Goal: Task Accomplishment & Management: Manage account settings

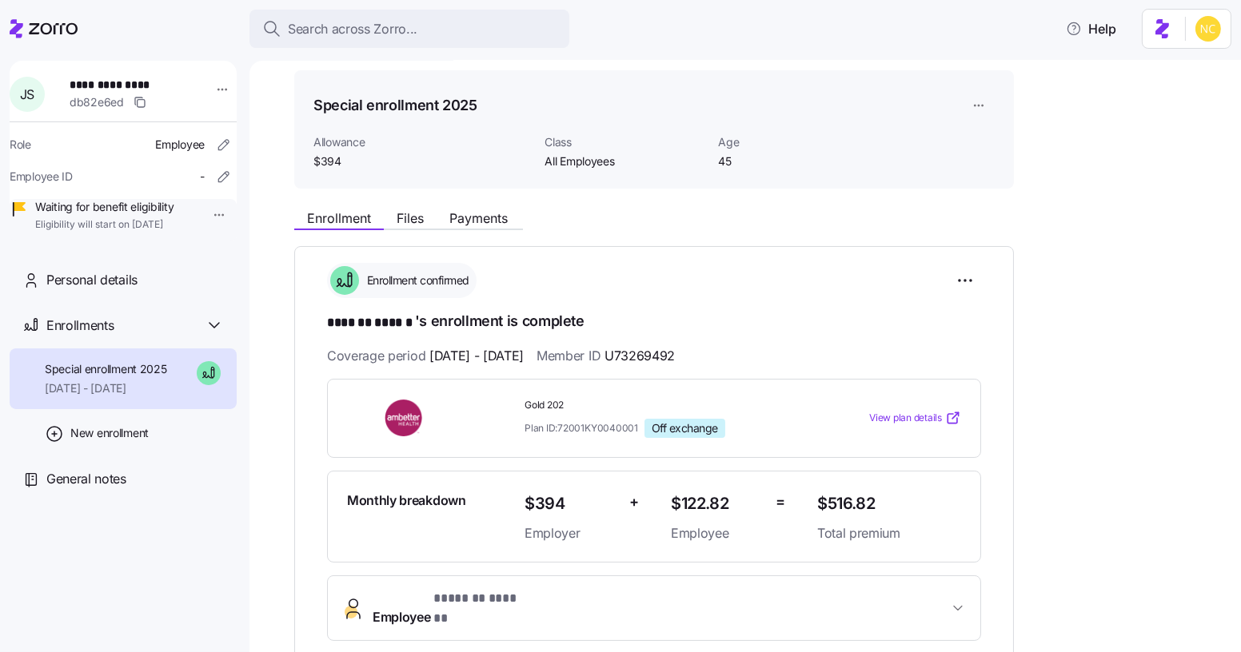
scroll to position [35, 0]
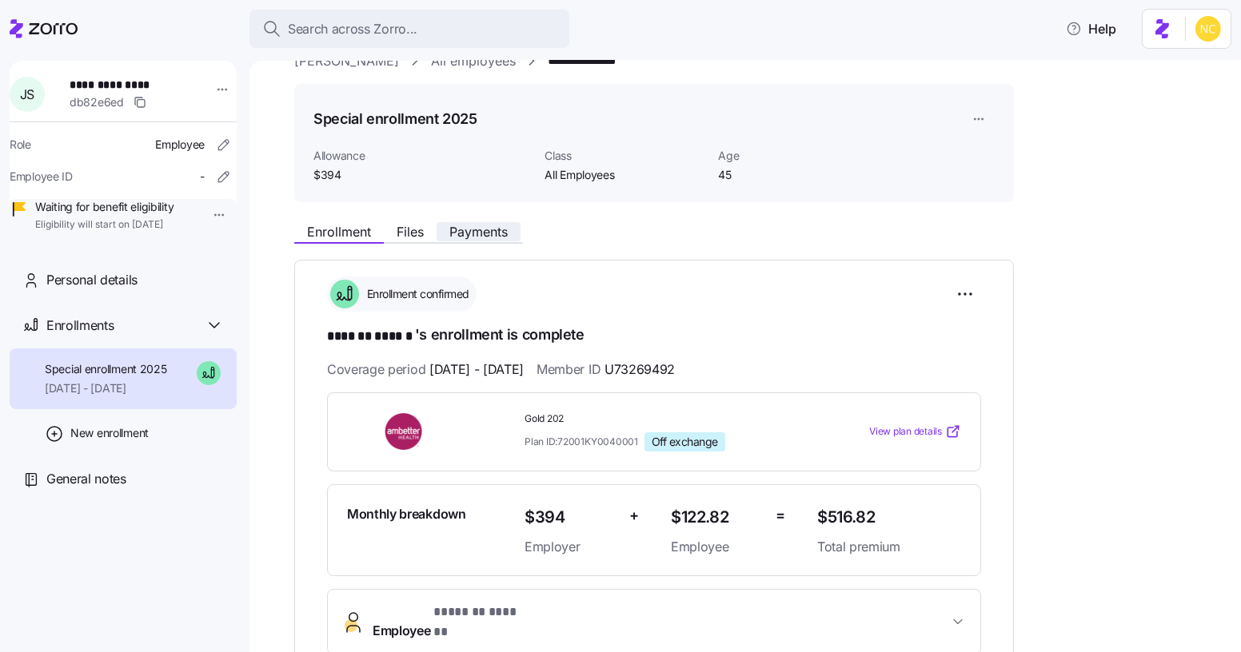
click at [486, 233] on span "Payments" at bounding box center [478, 231] width 58 height 13
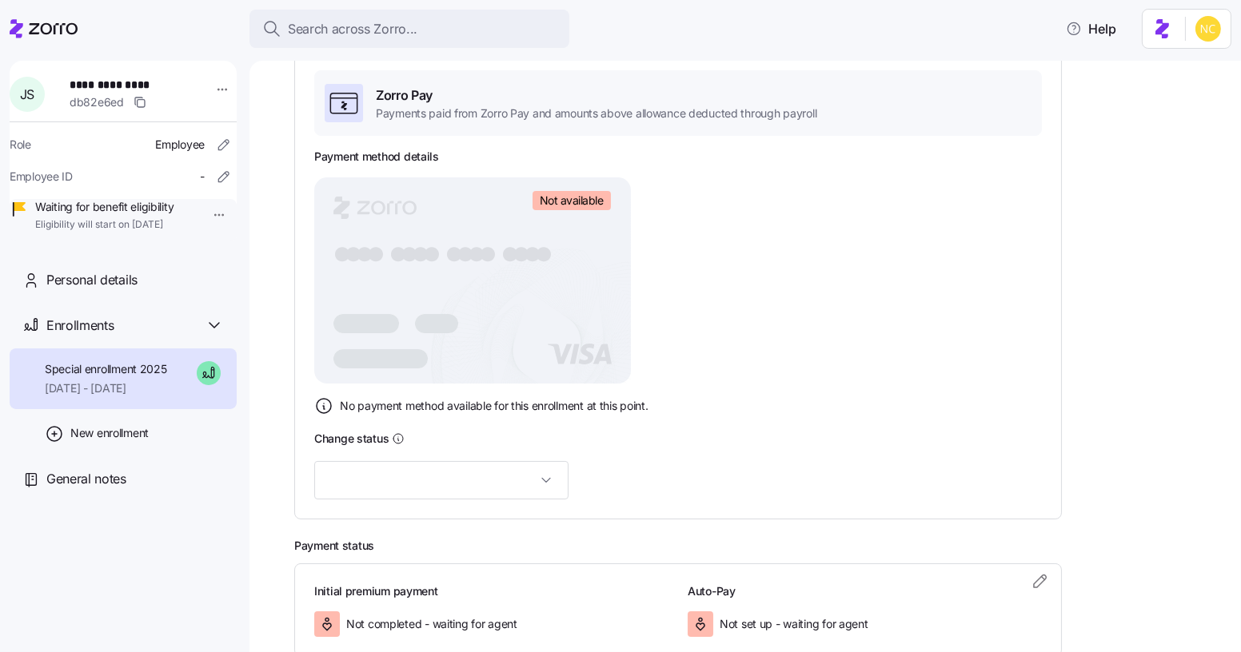
scroll to position [367, 0]
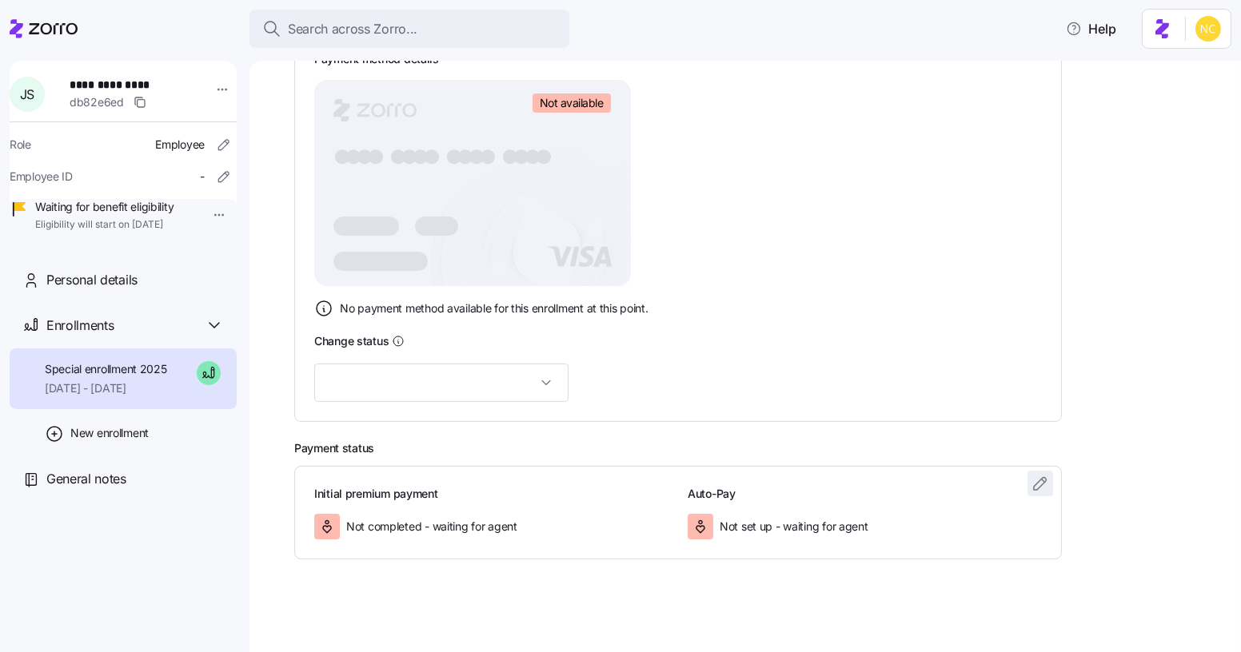
click at [1043, 479] on icon "button" at bounding box center [1043, 480] width 3 height 3
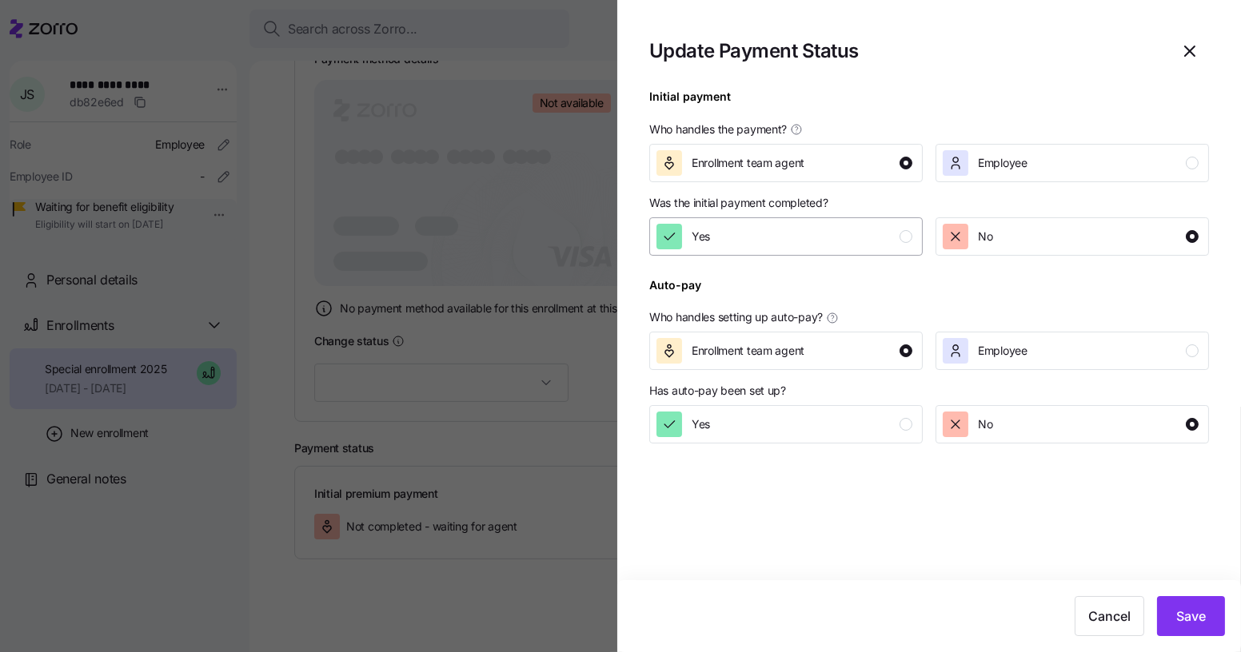
click at [832, 242] on div "Yes" at bounding box center [784, 237] width 256 height 26
click at [1184, 627] on button "Save" at bounding box center [1191, 616] width 68 height 40
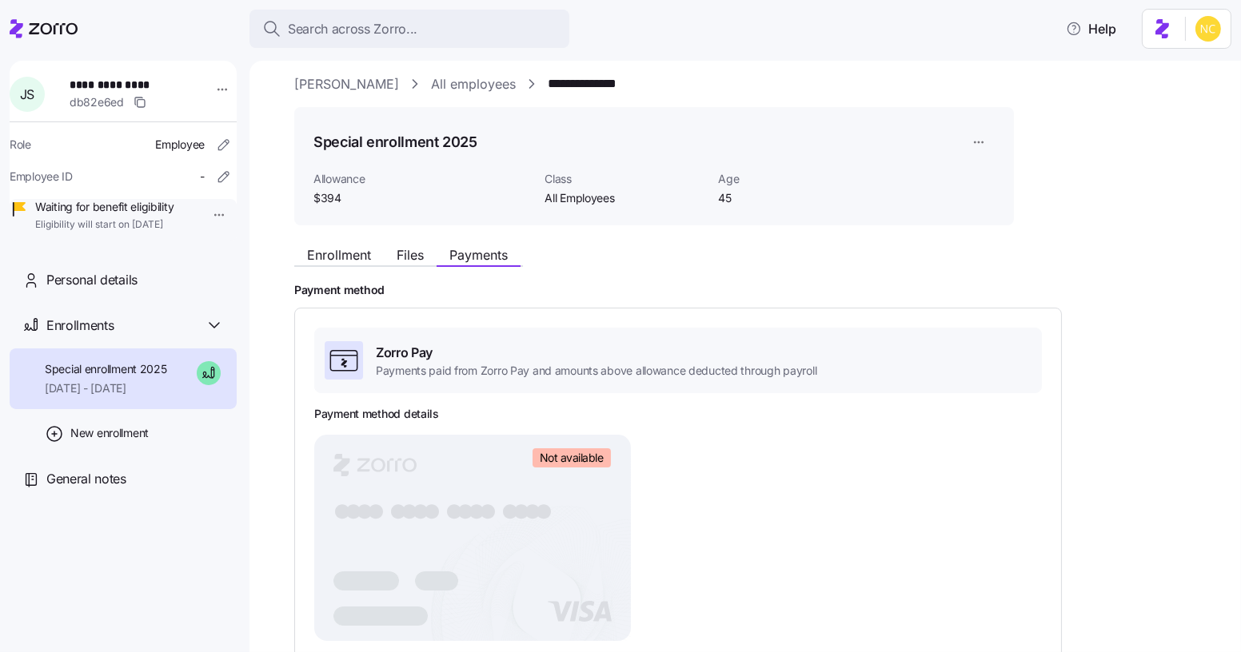
scroll to position [0, 0]
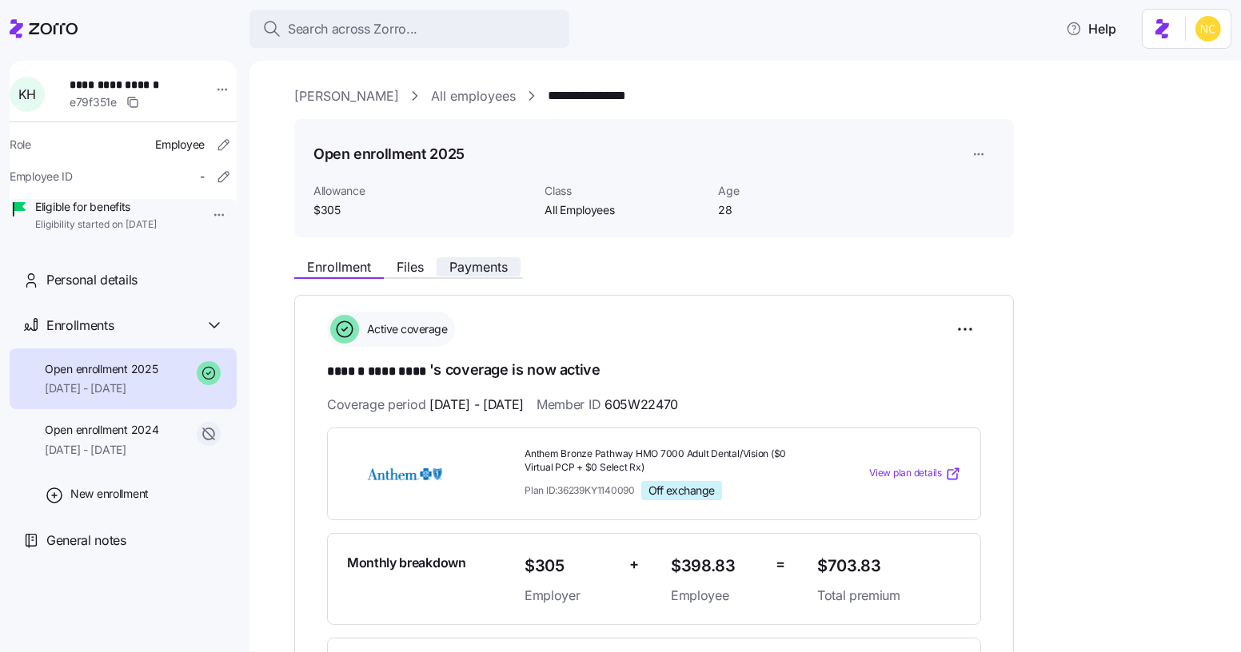
click at [493, 272] on span "Payments" at bounding box center [478, 267] width 58 height 13
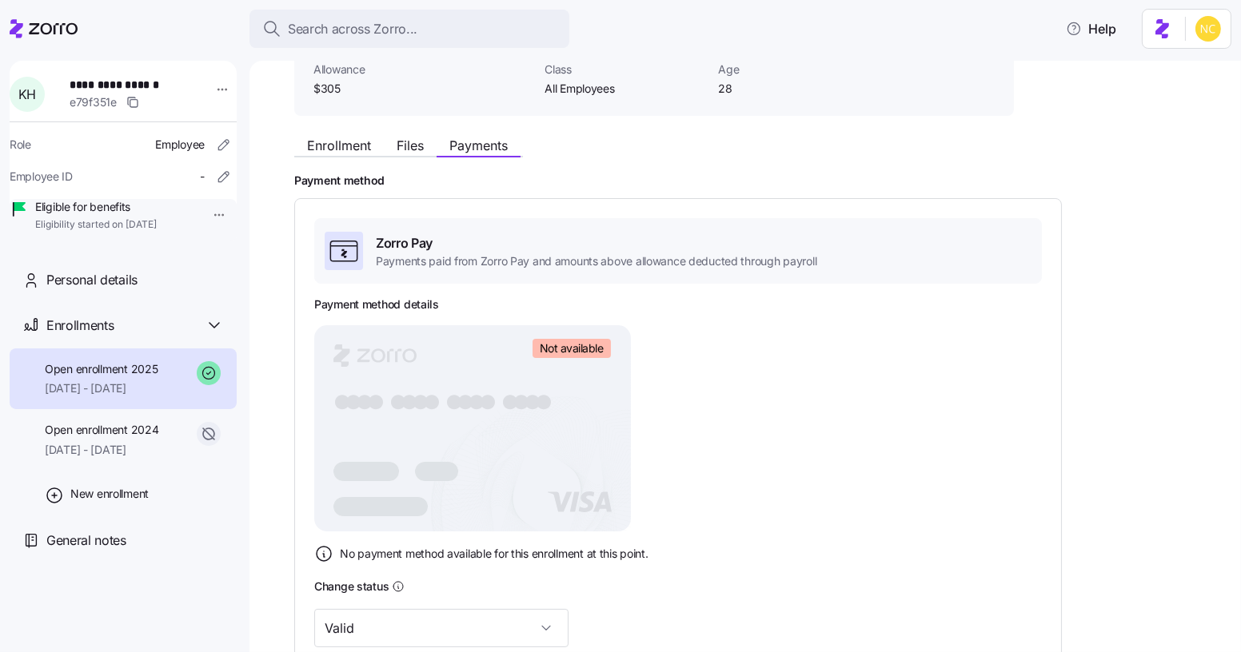
scroll to position [367, 0]
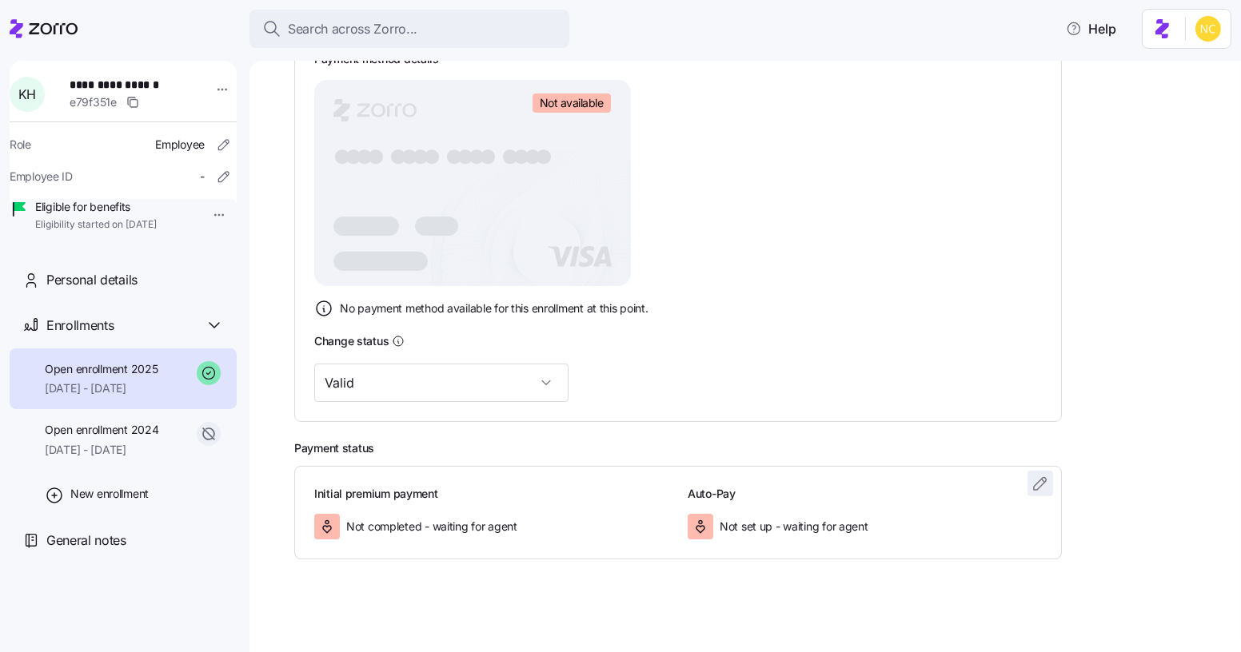
click at [1031, 482] on icon "button" at bounding box center [1040, 483] width 19 height 19
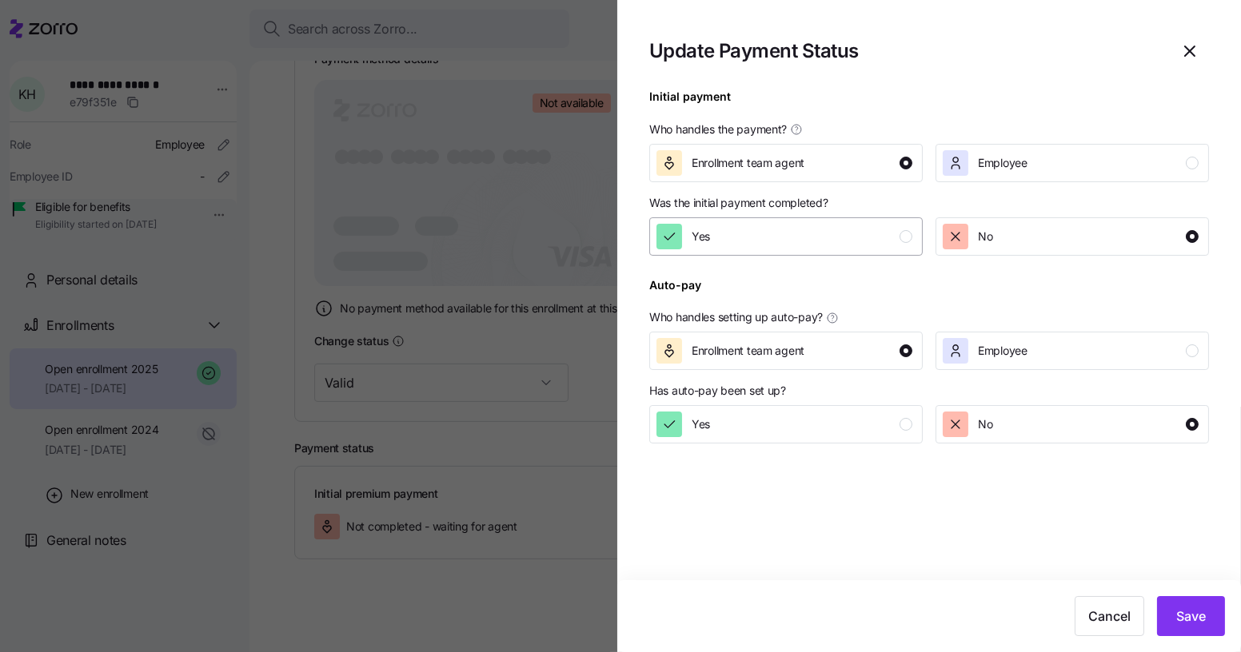
click at [790, 235] on div "Yes" at bounding box center [784, 237] width 256 height 26
click at [1184, 648] on div "Cancel Save" at bounding box center [929, 616] width 624 height 72
click at [1183, 623] on span "Save" at bounding box center [1191, 616] width 30 height 19
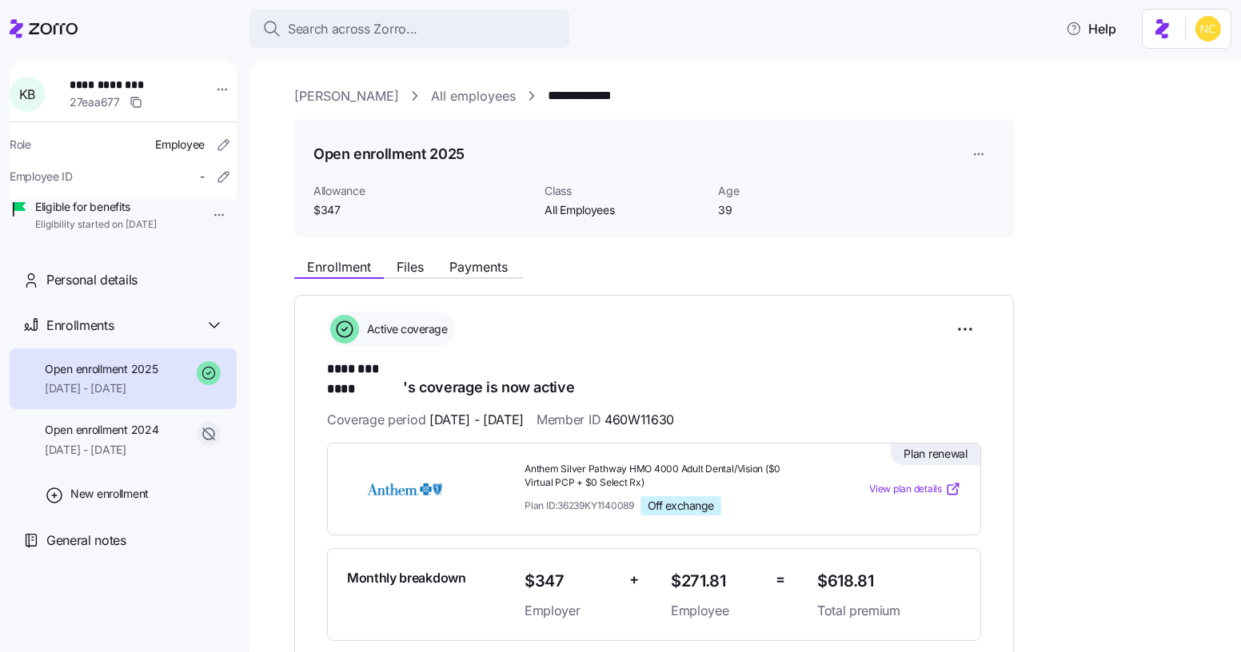
scroll to position [52, 0]
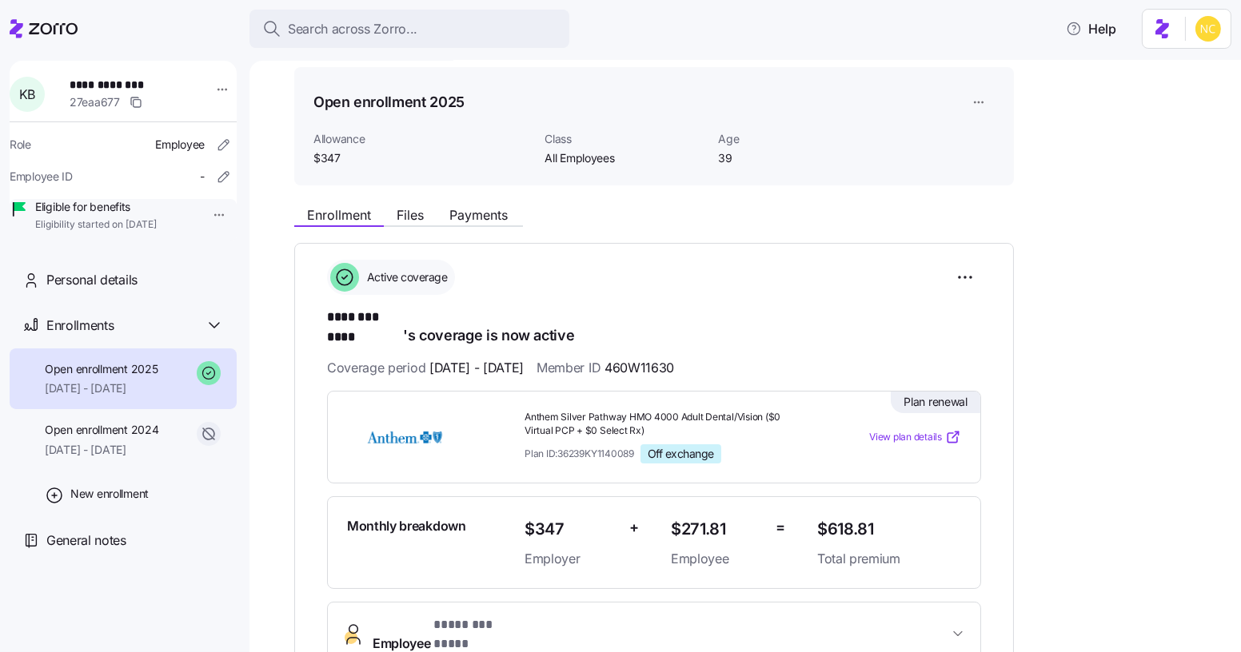
click at [474, 224] on div "Enrollment Files Payments" at bounding box center [408, 217] width 229 height 19
click at [477, 221] on span "Payments" at bounding box center [478, 215] width 58 height 13
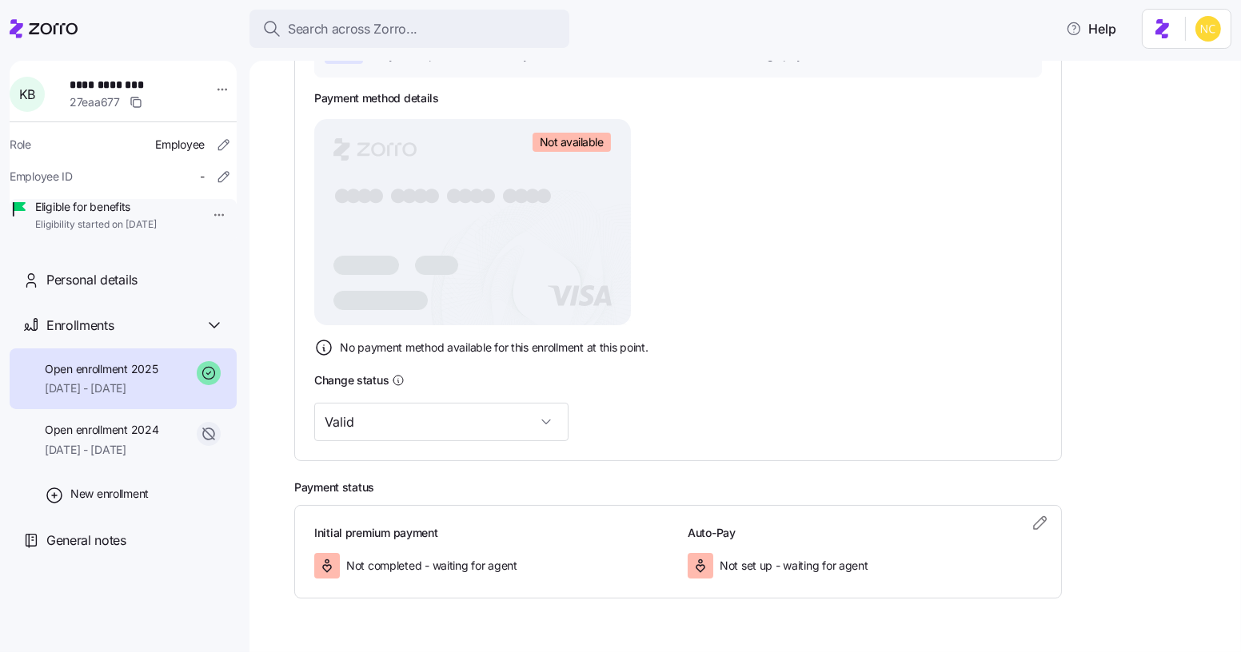
scroll to position [367, 0]
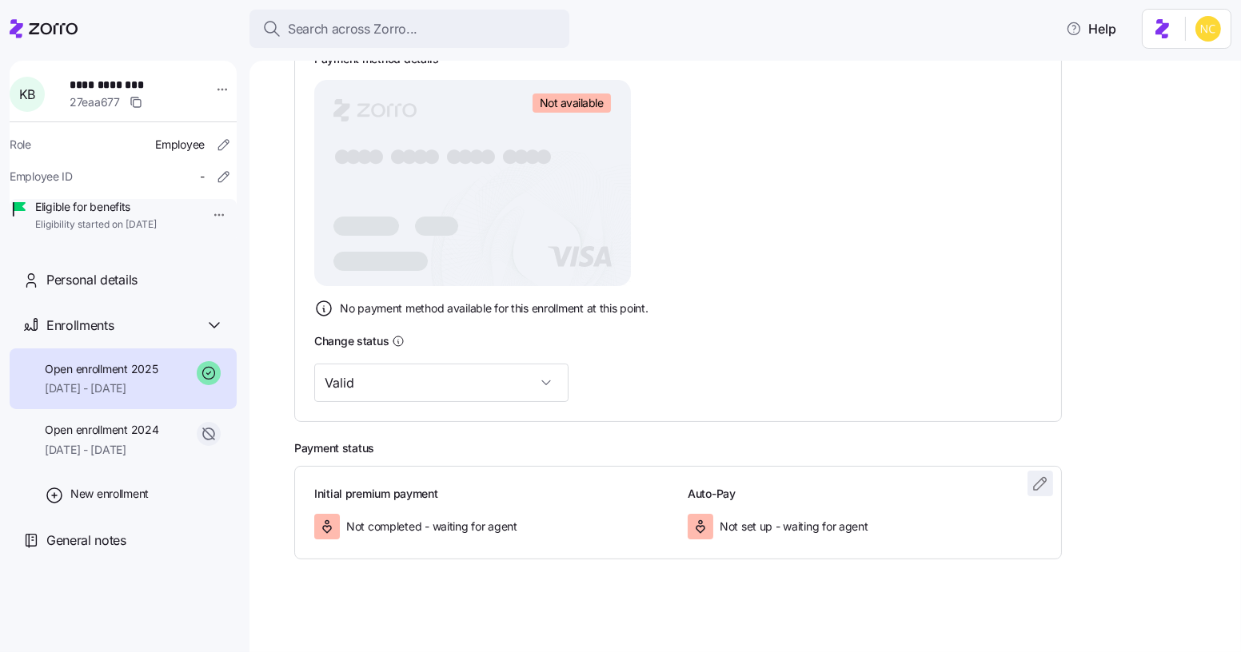
click at [1042, 484] on icon "button" at bounding box center [1040, 483] width 19 height 19
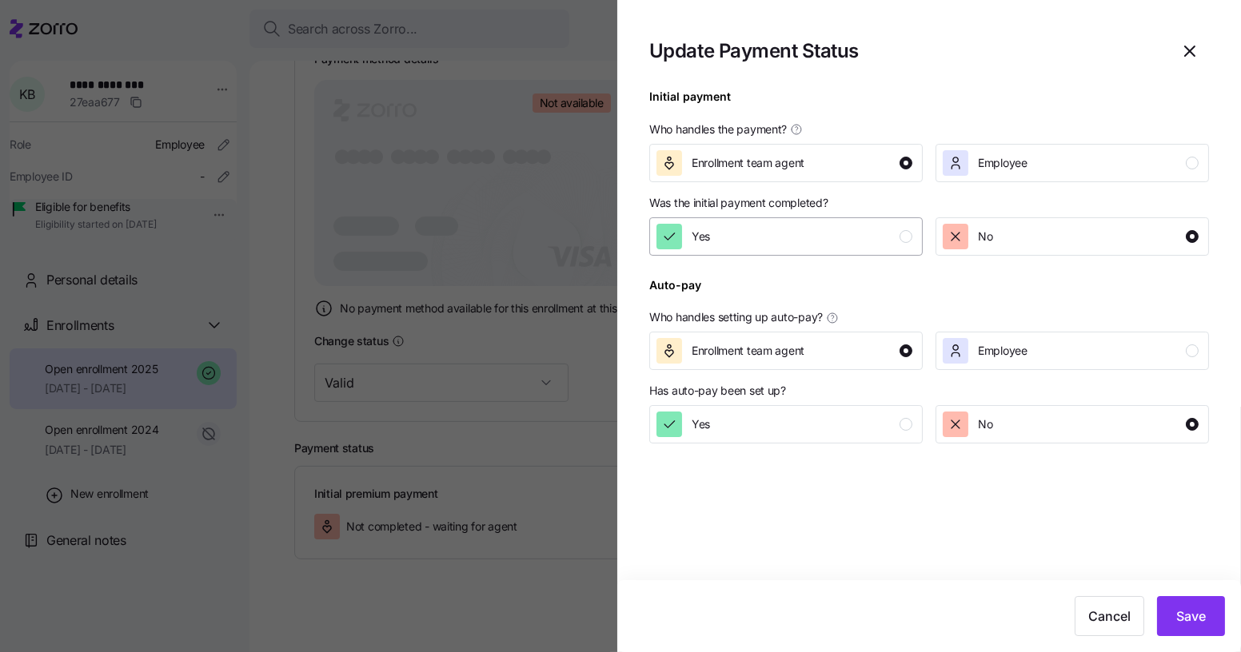
click at [839, 249] on div "Yes" at bounding box center [784, 237] width 256 height 26
click at [1147, 616] on div "Cancel Save" at bounding box center [929, 616] width 592 height 40
click at [1178, 621] on span "Save" at bounding box center [1191, 616] width 30 height 19
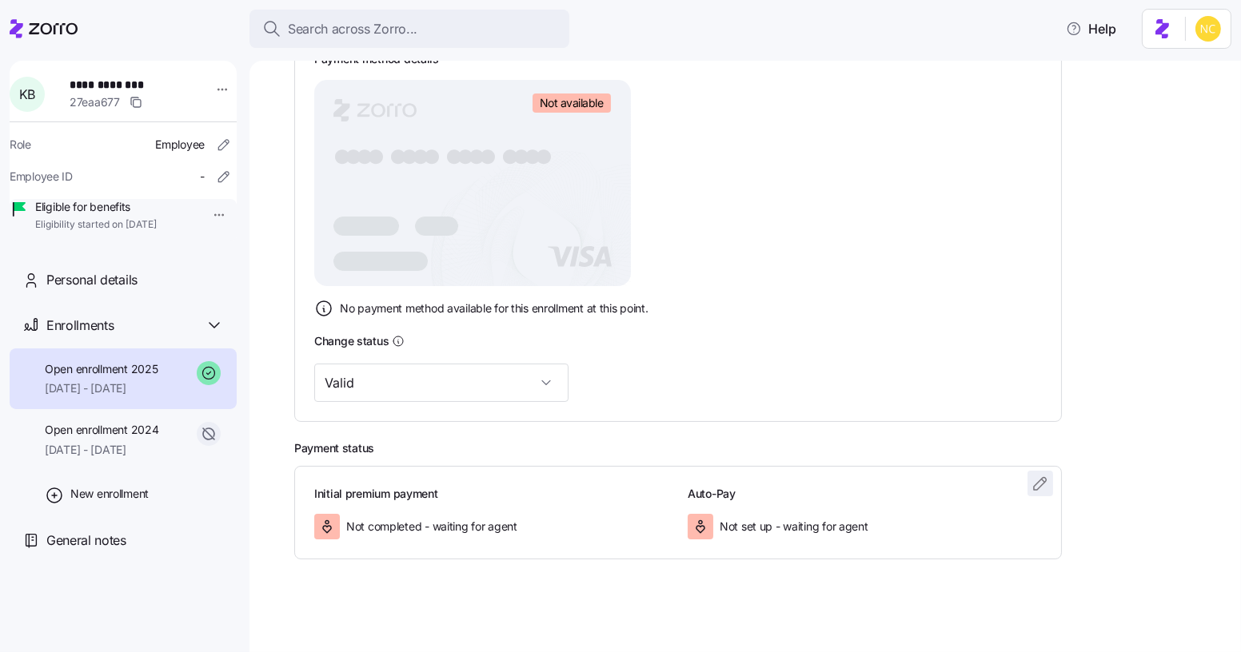
click at [1040, 485] on icon "button" at bounding box center [1040, 483] width 19 height 19
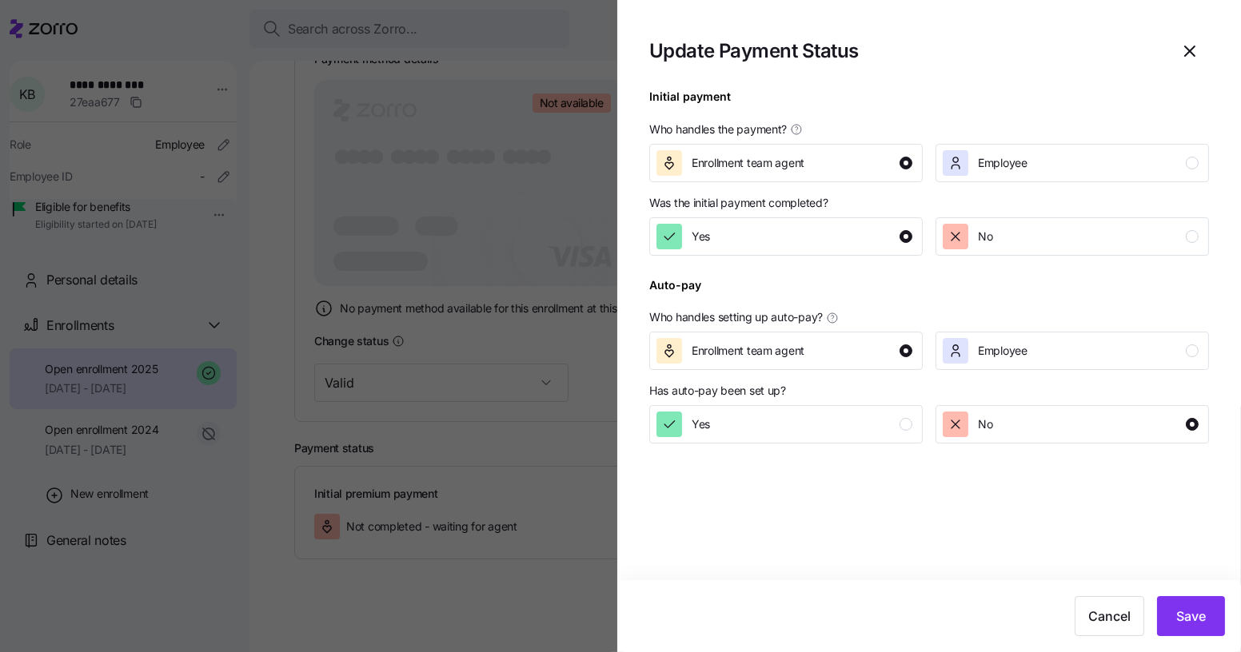
click at [897, 260] on div at bounding box center [929, 265] width 560 height 19
click at [885, 245] on div "Yes" at bounding box center [784, 237] width 256 height 26
click at [1176, 612] on span "Save" at bounding box center [1191, 616] width 30 height 19
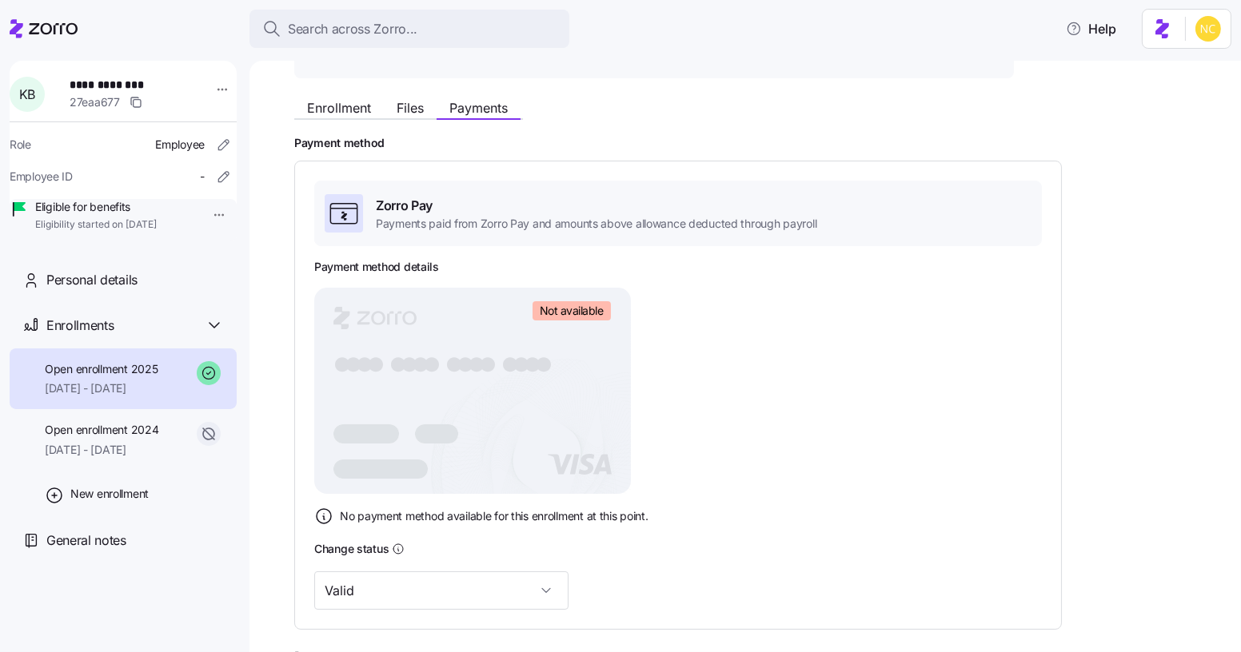
scroll to position [367, 0]
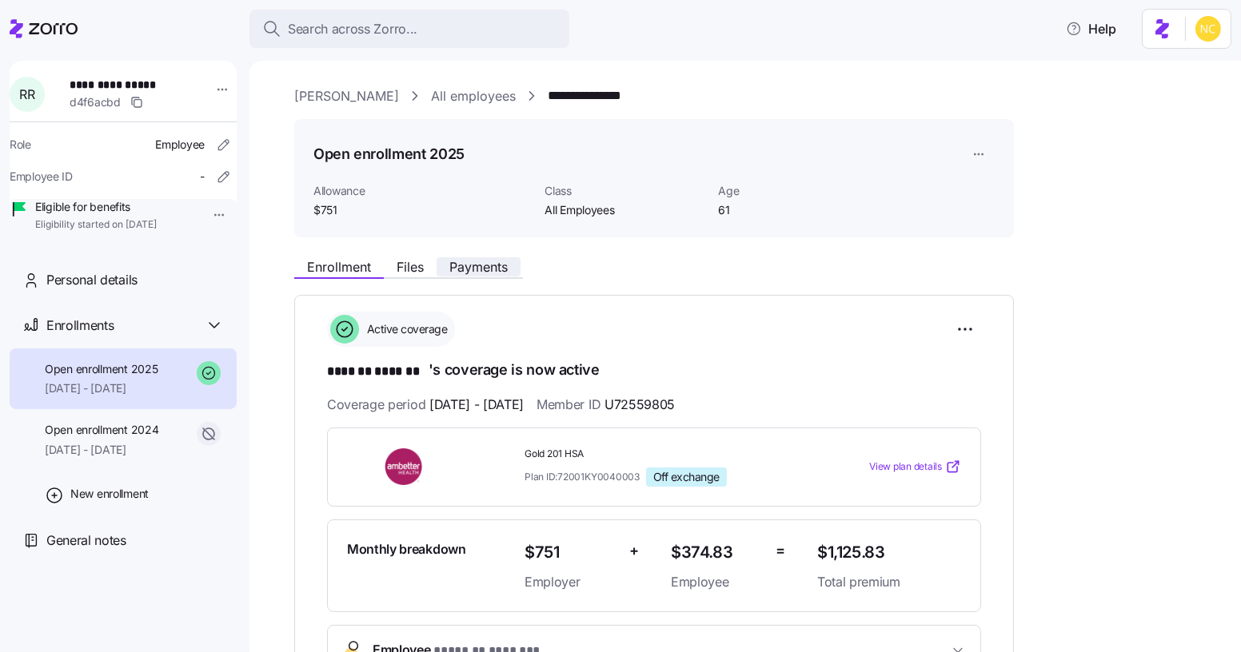
click at [489, 273] on span "Payments" at bounding box center [478, 267] width 58 height 13
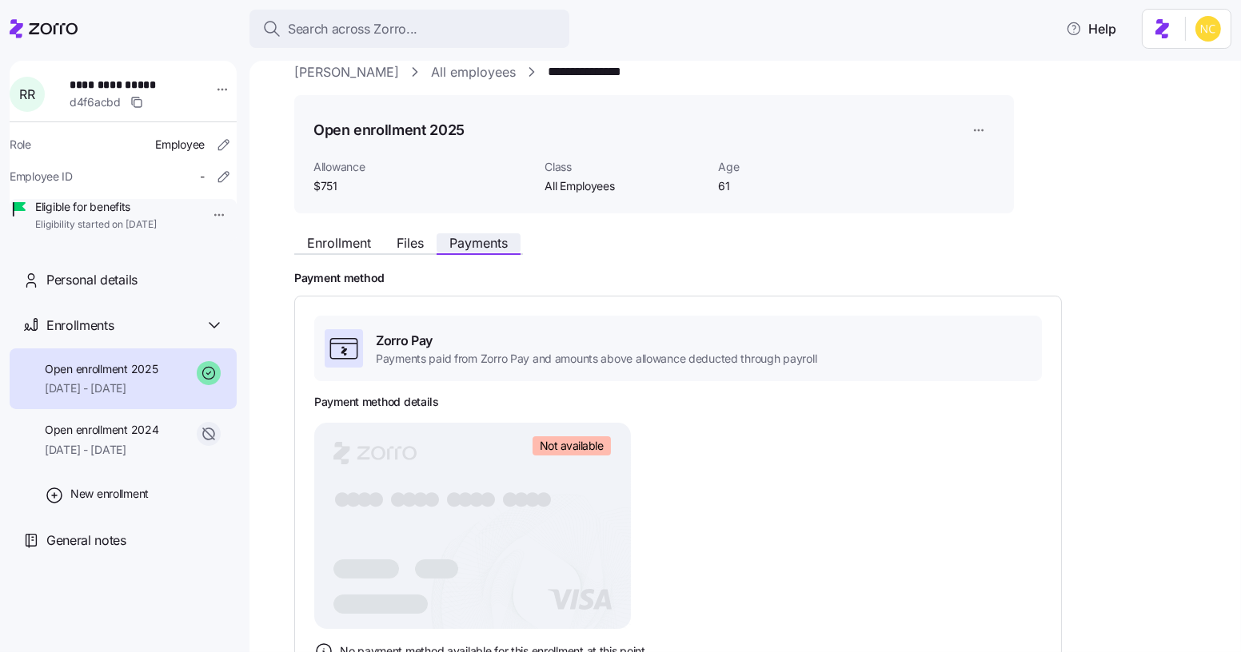
scroll to position [27, 0]
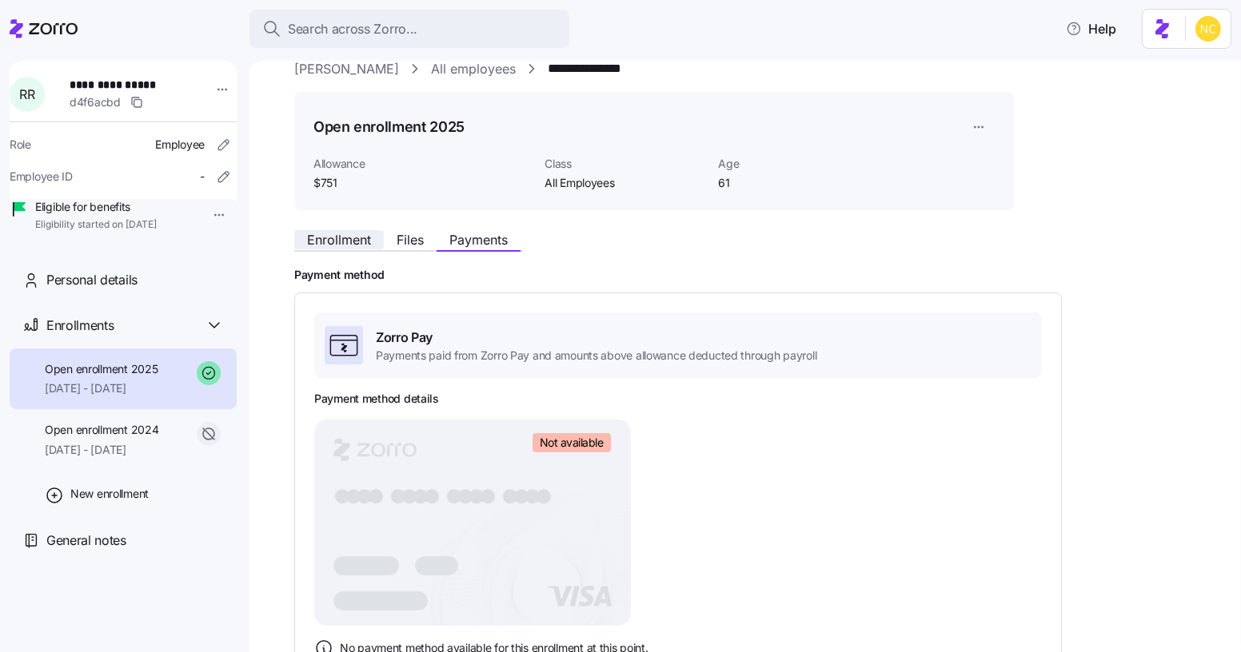
click at [363, 234] on span "Enrollment" at bounding box center [339, 239] width 64 height 13
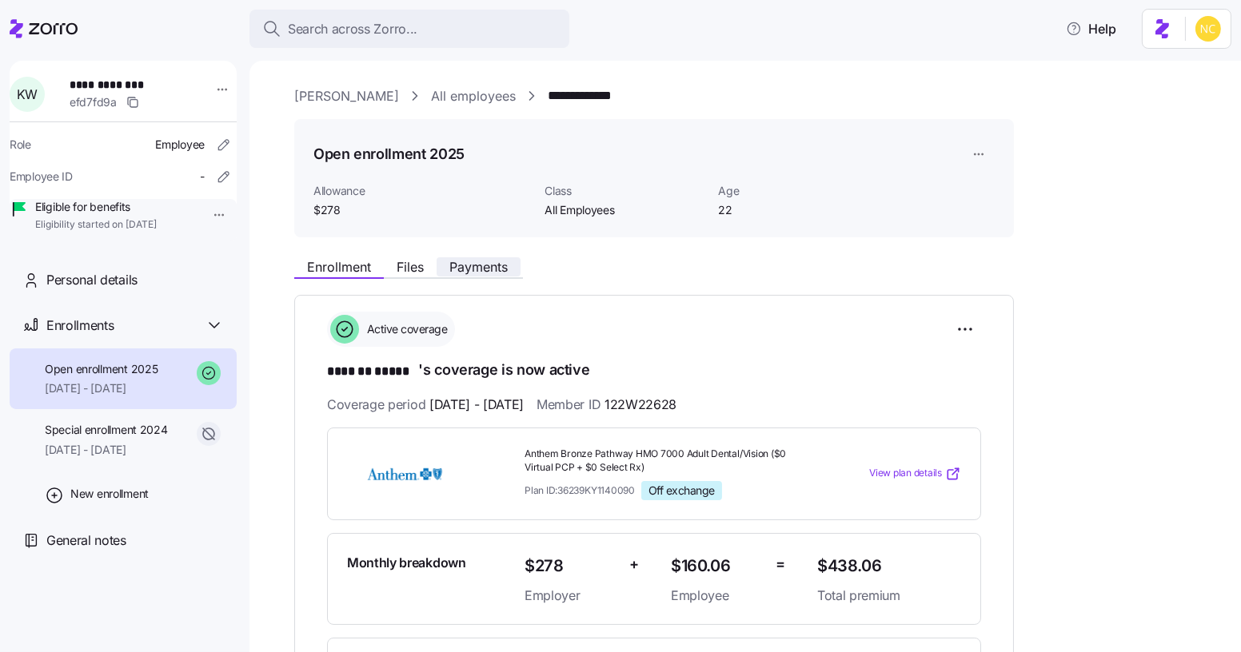
click at [483, 261] on span "Payments" at bounding box center [478, 267] width 58 height 13
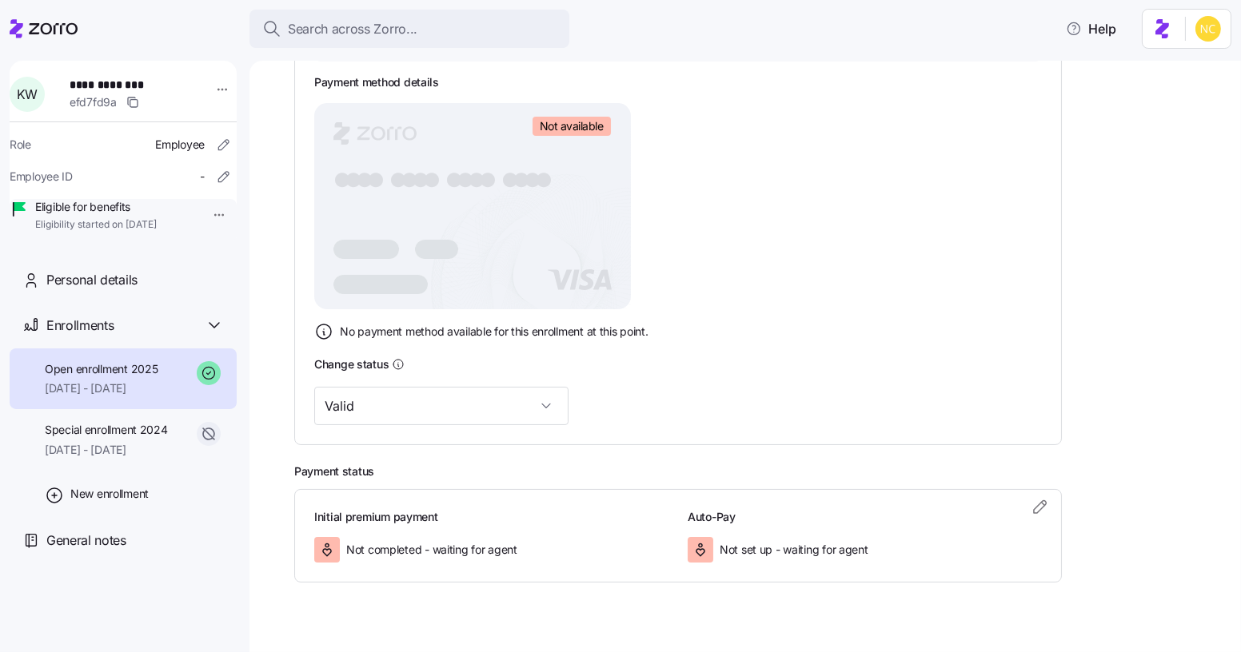
scroll to position [367, 0]
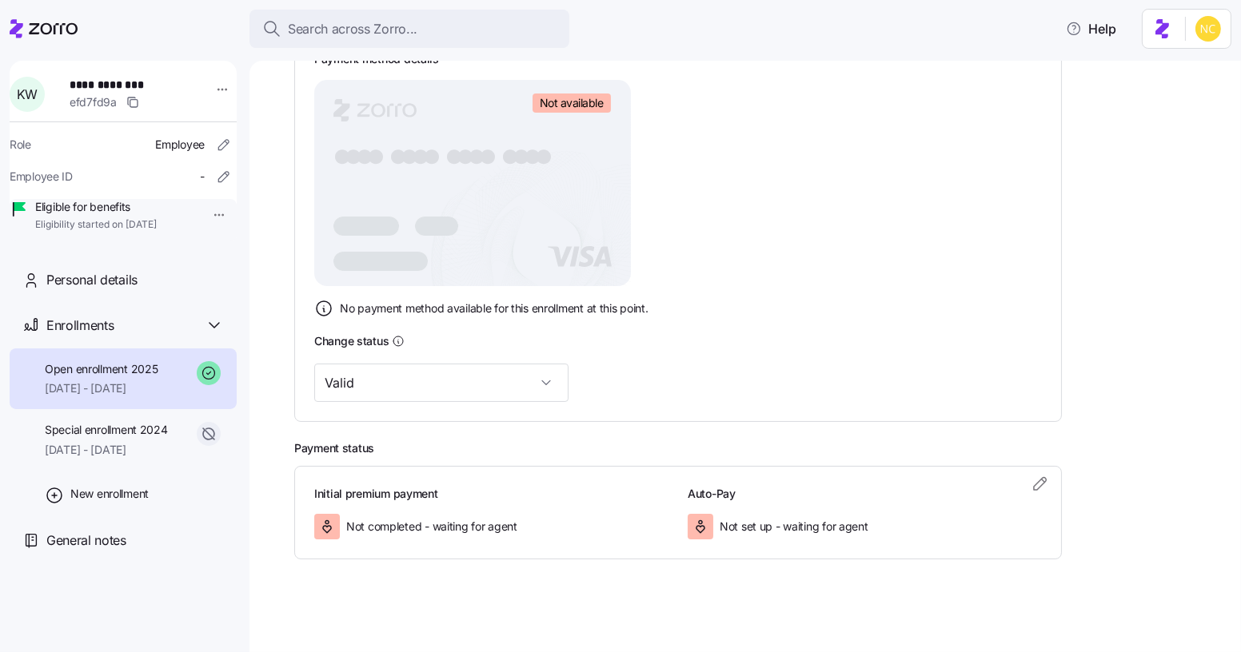
click at [1058, 478] on div "Initial premium payment Not completed - waiting for agent Auto-Pay Not set up -…" at bounding box center [678, 513] width 768 height 94
click at [1043, 480] on icon "button" at bounding box center [1040, 483] width 19 height 19
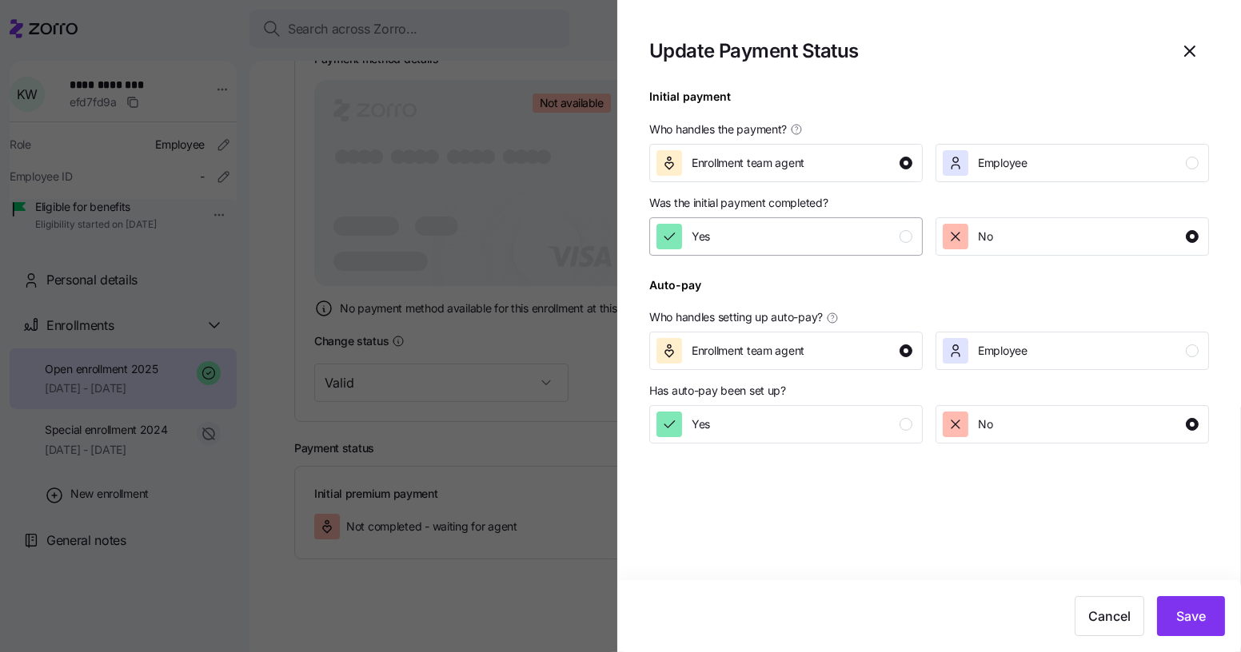
click at [888, 237] on div "Yes" at bounding box center [784, 237] width 256 height 26
click at [1159, 594] on div "Cancel Save" at bounding box center [929, 616] width 624 height 72
click at [1175, 607] on button "Save" at bounding box center [1191, 616] width 68 height 40
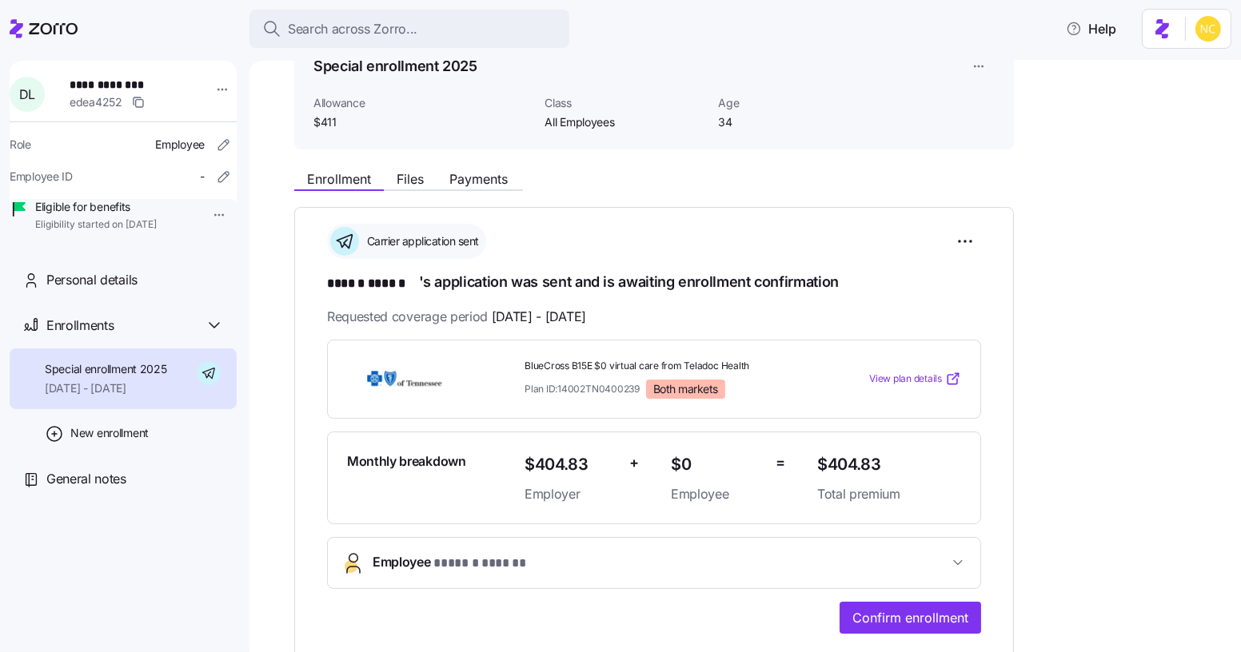
scroll to position [54, 0]
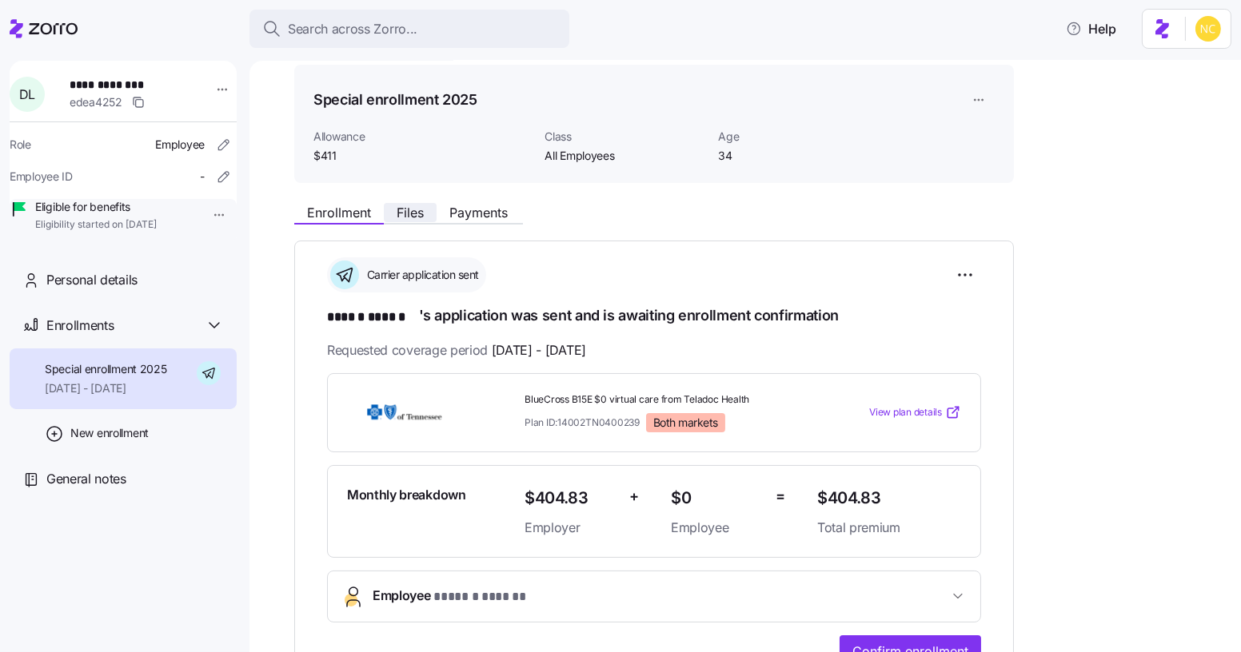
click at [417, 211] on span "Files" at bounding box center [410, 212] width 27 height 13
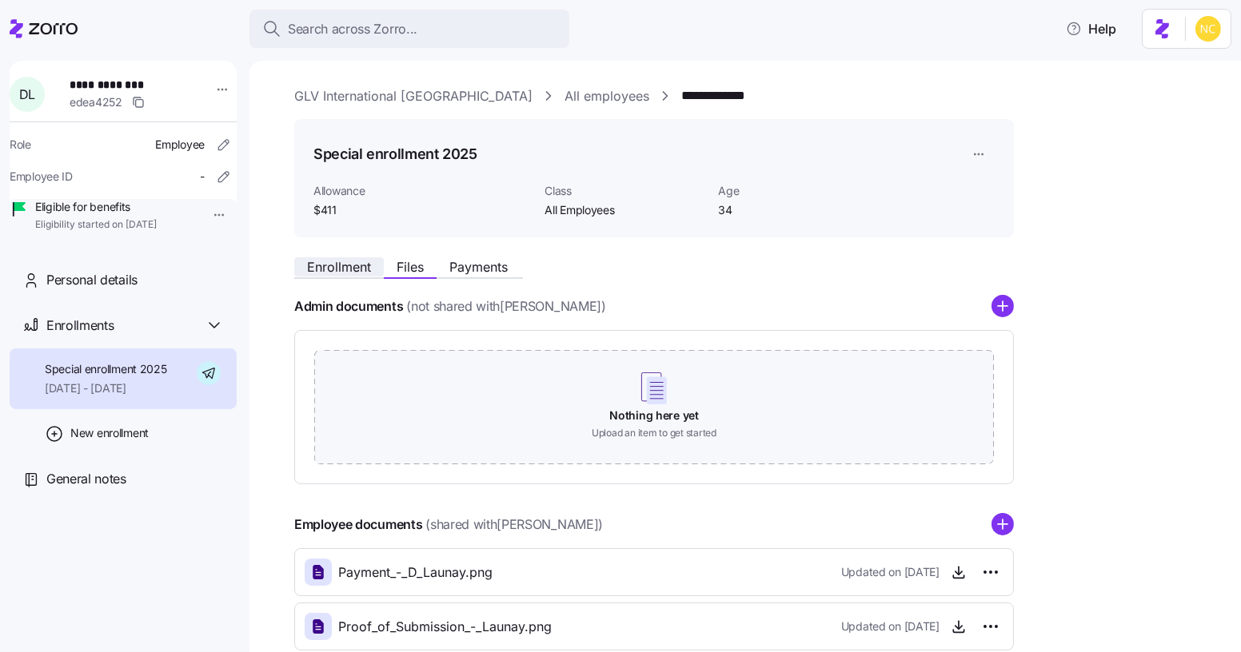
click at [346, 261] on span "Enrollment" at bounding box center [339, 267] width 64 height 13
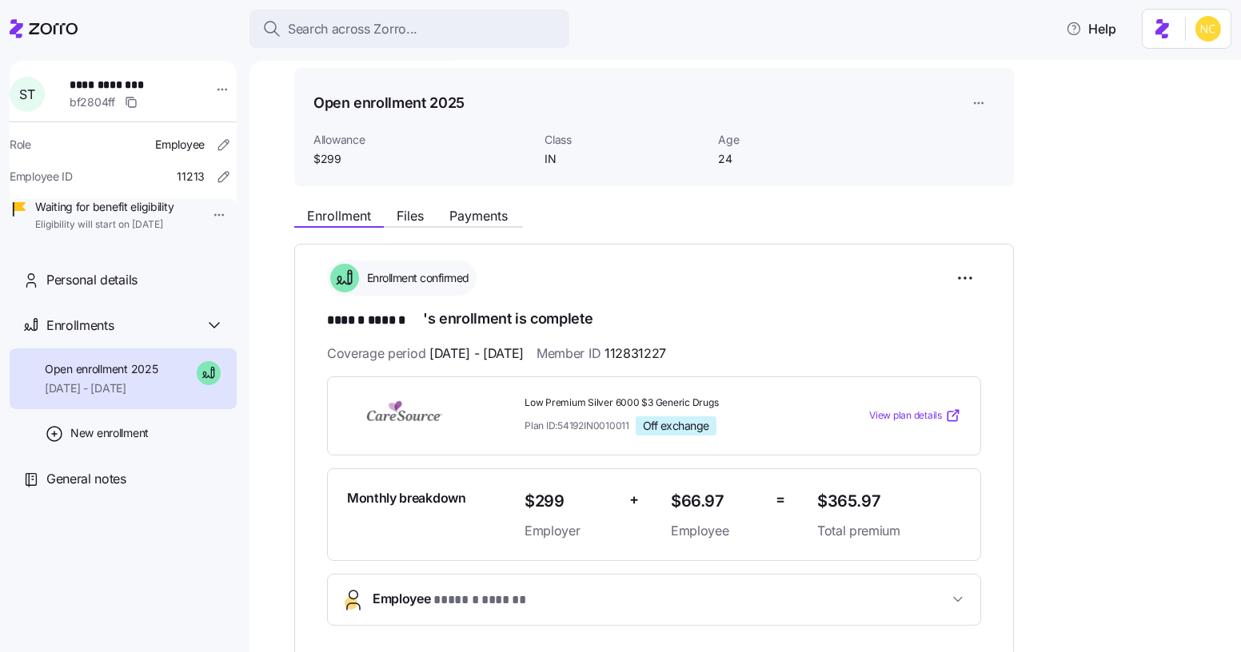
scroll to position [52, 0]
click at [486, 212] on span "Payments" at bounding box center [478, 215] width 58 height 13
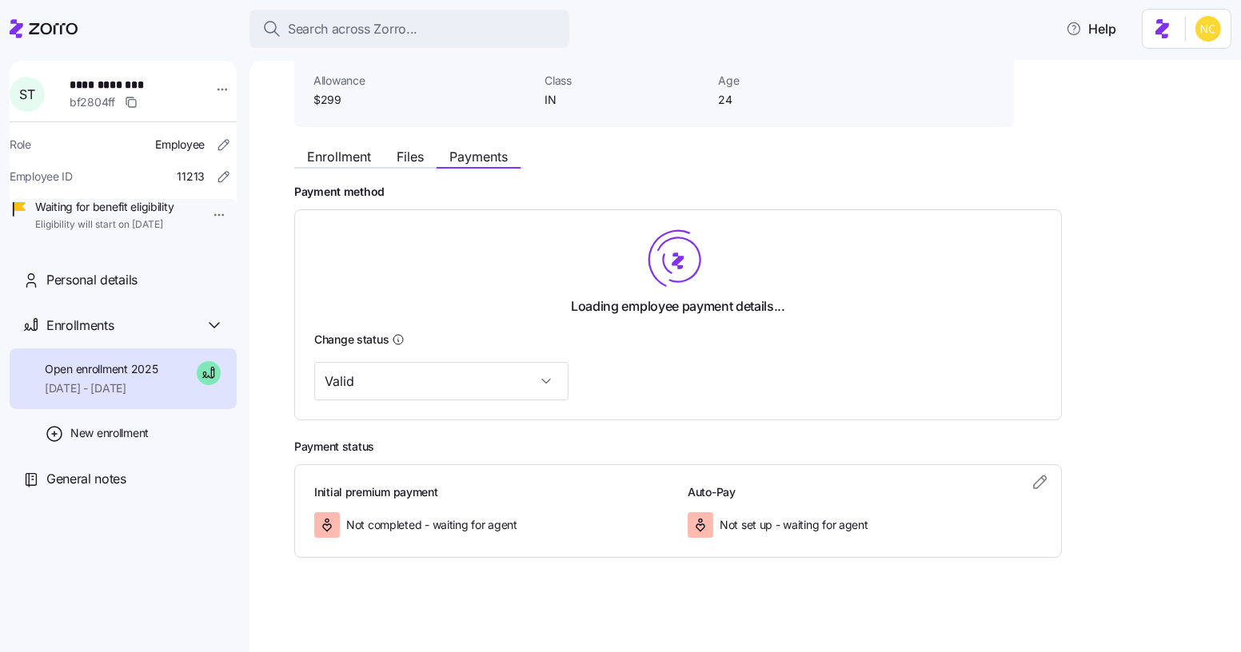
scroll to position [365, 0]
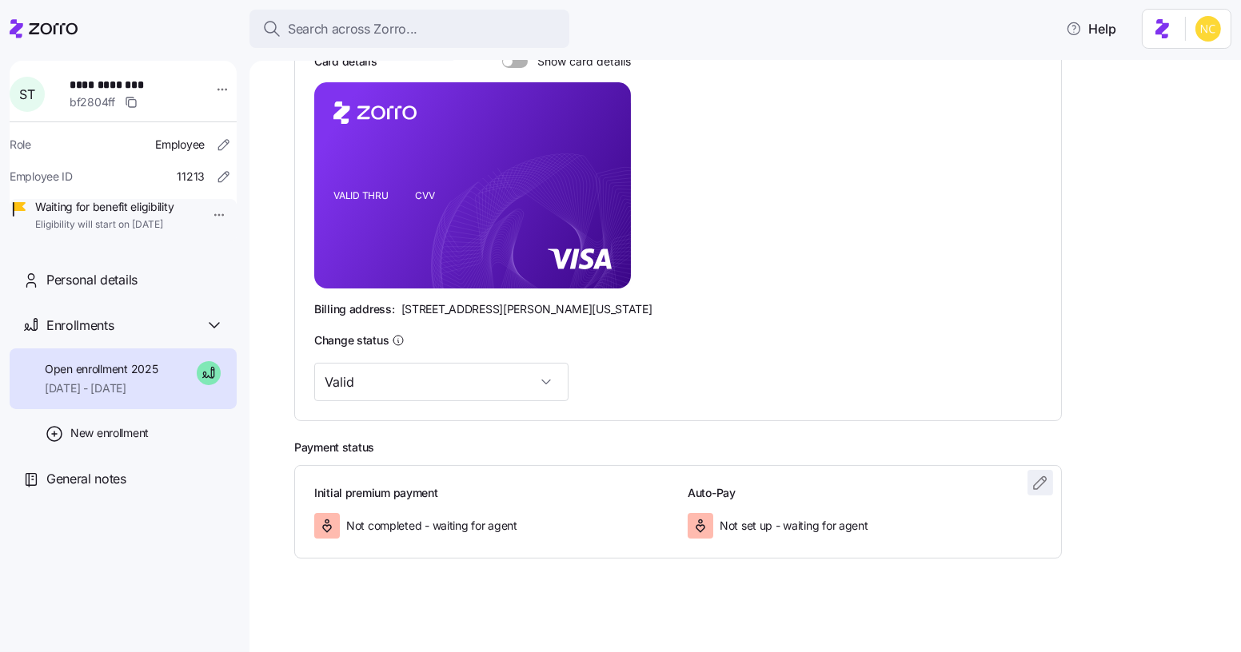
click at [1028, 477] on span "button" at bounding box center [1040, 483] width 24 height 24
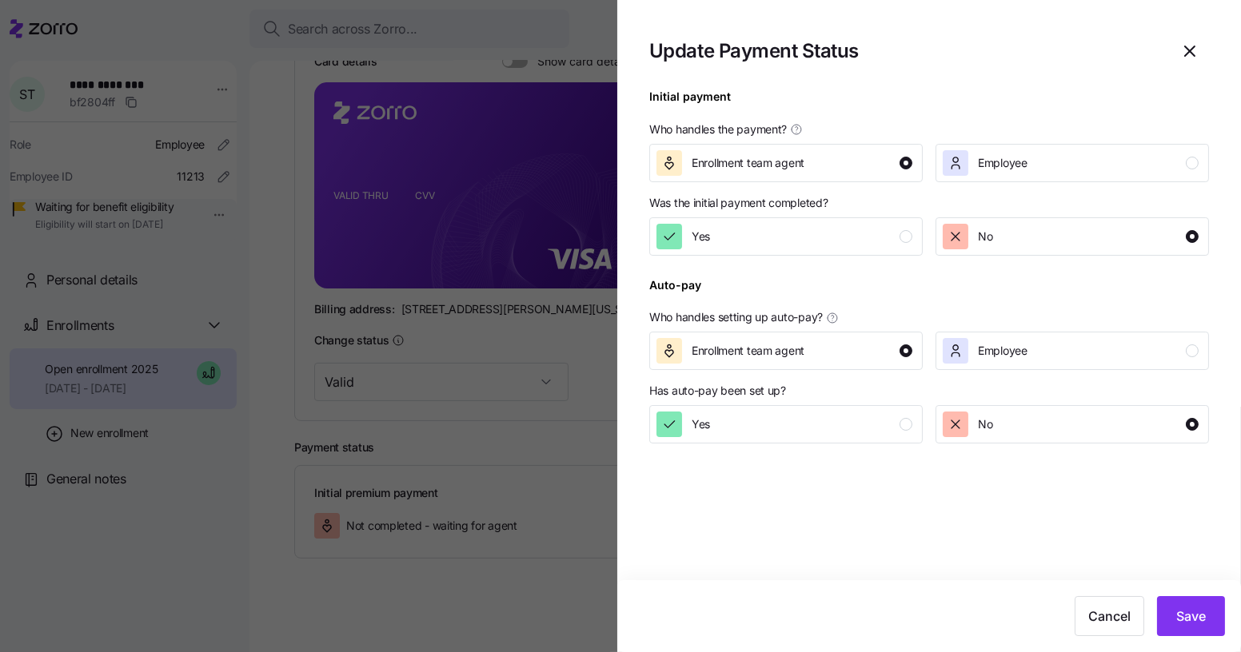
click at [865, 260] on div at bounding box center [929, 265] width 560 height 19
click at [865, 255] on button "Yes" at bounding box center [785, 236] width 273 height 38
click at [1180, 617] on span "Save" at bounding box center [1191, 616] width 30 height 19
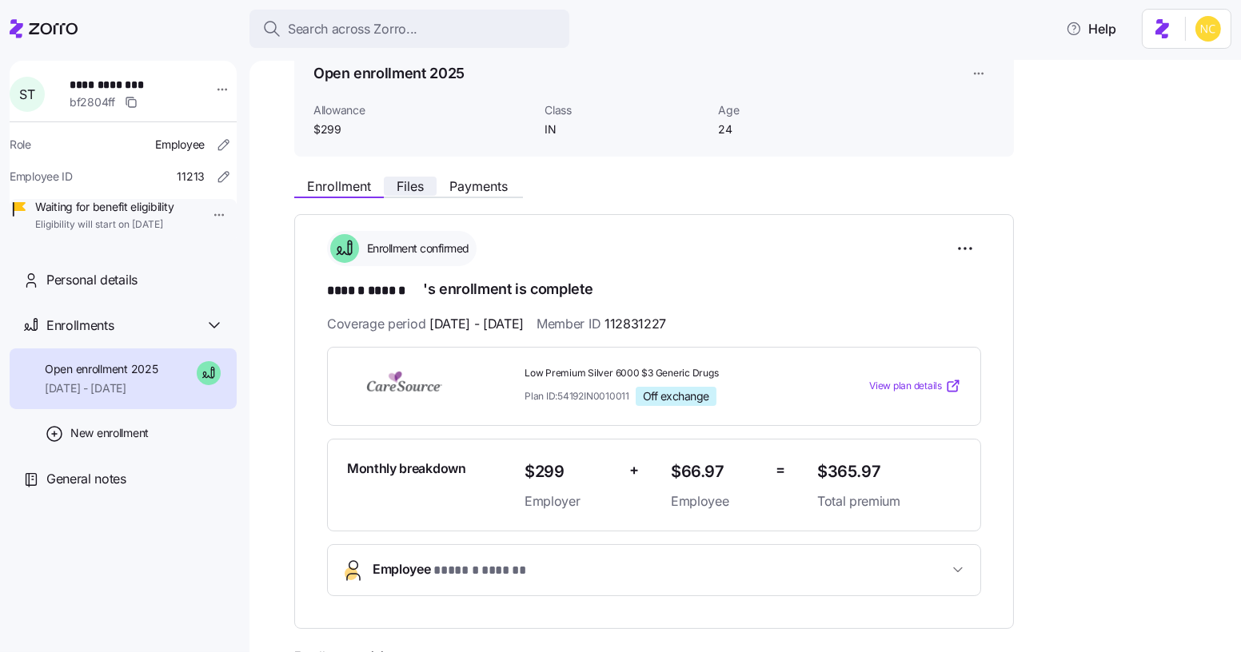
scroll to position [80, 0]
click at [415, 199] on div "**********" at bounding box center [756, 526] width 924 height 712
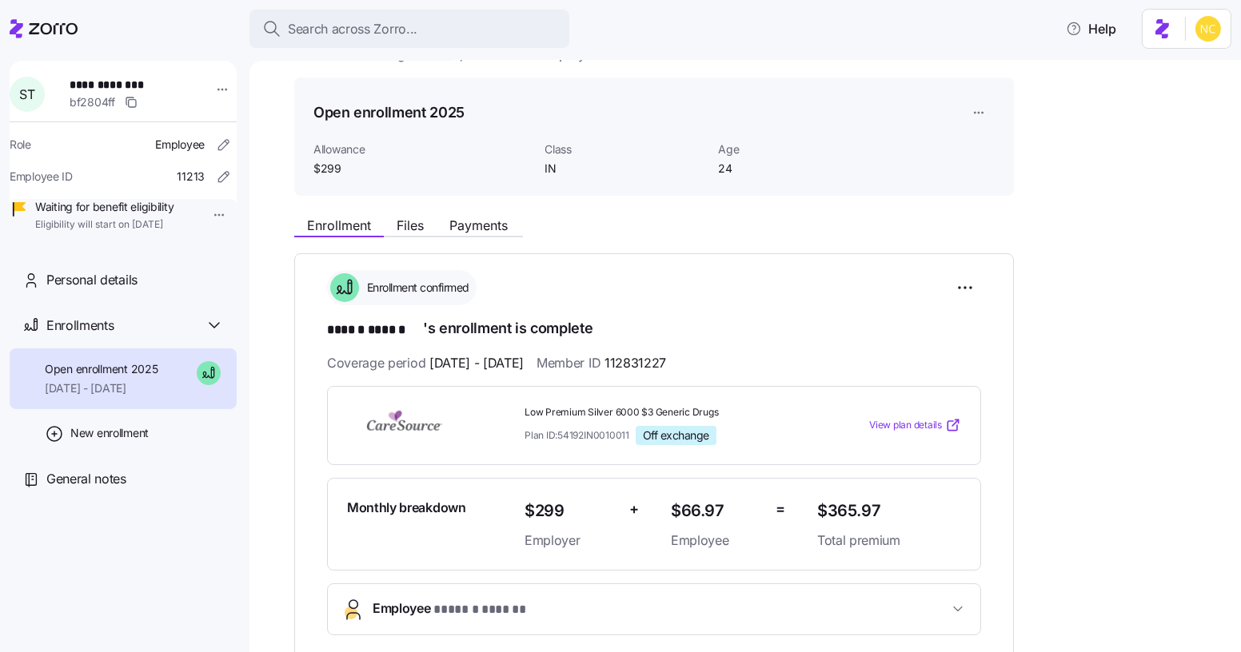
scroll to position [29, 0]
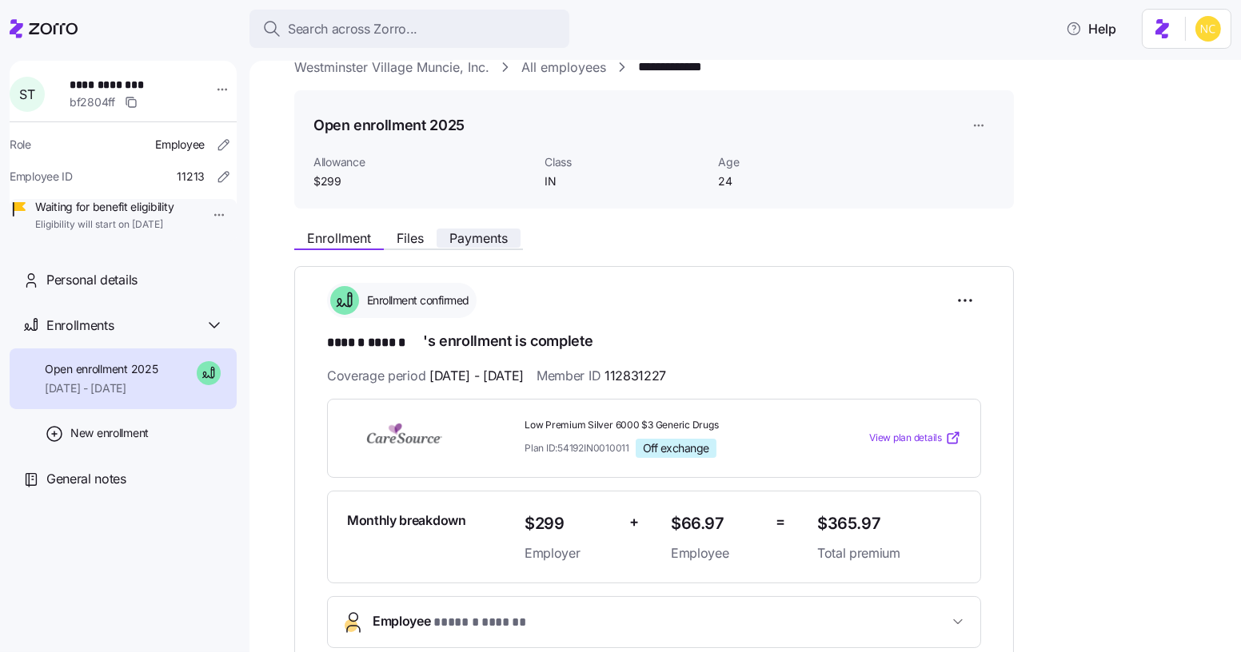
click at [453, 242] on span "Payments" at bounding box center [478, 238] width 58 height 13
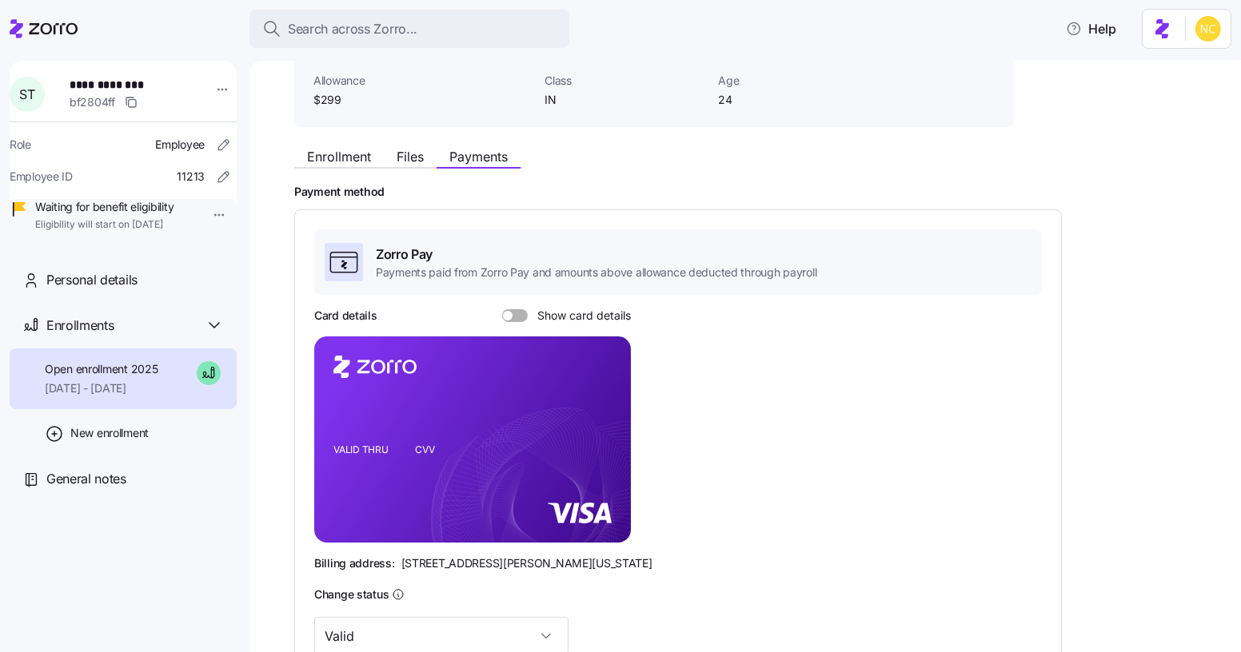
scroll to position [173, 0]
